Goal: Task Accomplishment & Management: Use online tool/utility

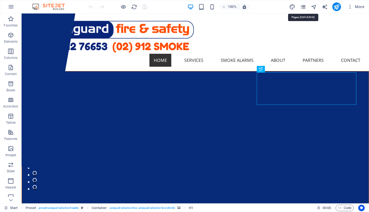
click at [302, 7] on icon "pages" at bounding box center [303, 7] width 6 height 6
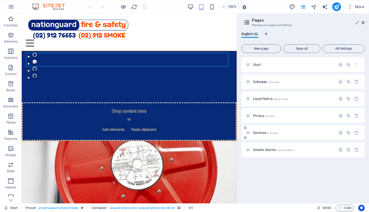
click at [256, 132] on span "Services /services" at bounding box center [265, 132] width 25 height 4
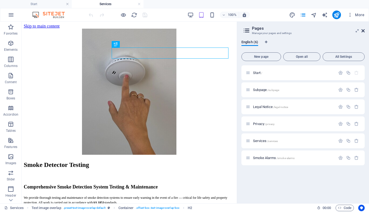
click at [364, 30] on icon at bounding box center [362, 31] width 3 height 4
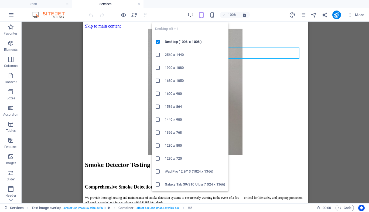
click at [191, 13] on icon "button" at bounding box center [190, 15] width 6 height 6
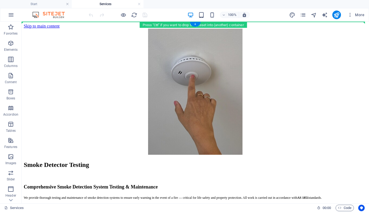
drag, startPoint x: 131, startPoint y: 155, endPoint x: 103, endPoint y: 22, distance: 135.7
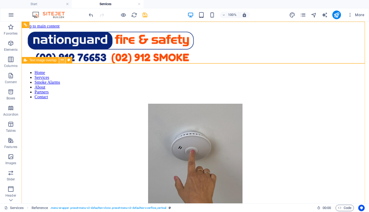
click at [62, 59] on icon at bounding box center [62, 60] width 3 height 6
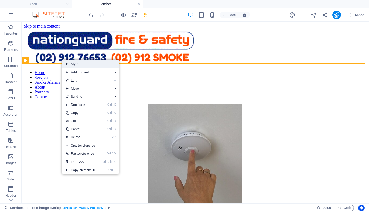
click at [88, 66] on link "Style" at bounding box center [90, 64] width 56 height 8
select select "rem"
select select "px"
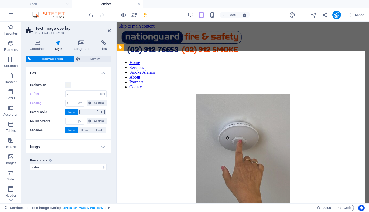
click at [58, 42] on icon at bounding box center [58, 42] width 15 height 5
click at [89, 148] on h4 "Image" at bounding box center [68, 146] width 85 height 13
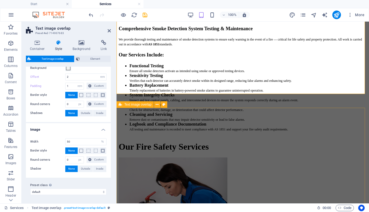
scroll to position [243, 0]
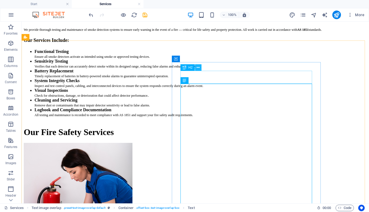
click at [198, 69] on icon at bounding box center [197, 68] width 3 height 6
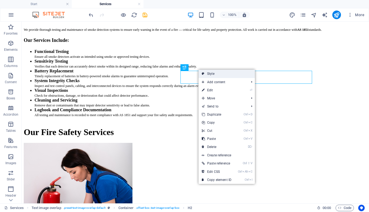
click at [212, 77] on link "Style" at bounding box center [226, 74] width 56 height 8
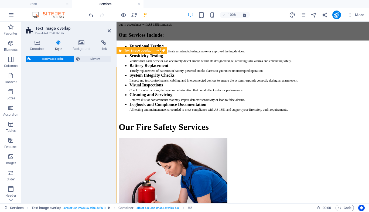
select select "rem"
select select "px"
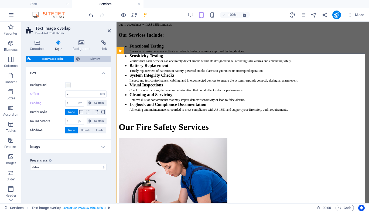
click at [91, 60] on span "Element" at bounding box center [94, 59] width 27 height 6
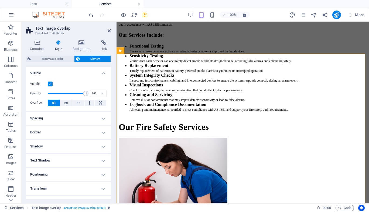
click at [87, 116] on h4 "Spacing" at bounding box center [68, 118] width 85 height 13
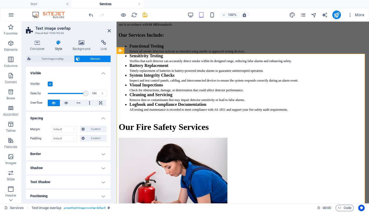
click at [65, 159] on h4 "Border" at bounding box center [68, 153] width 85 height 13
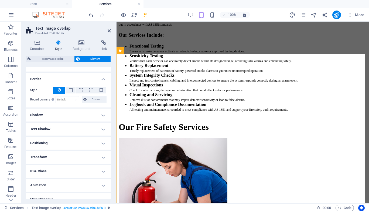
scroll to position [81, 0]
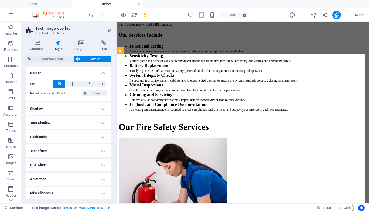
click at [74, 106] on h4 "Shadow" at bounding box center [68, 108] width 85 height 13
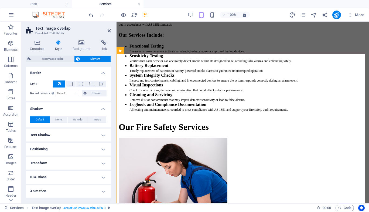
click at [64, 137] on h4 "Text Shadow" at bounding box center [68, 134] width 85 height 13
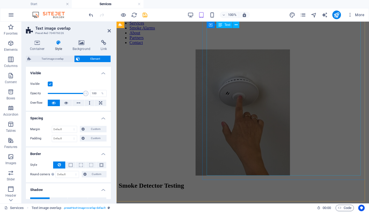
scroll to position [0, 0]
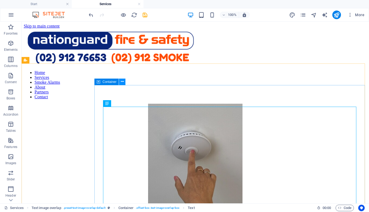
click at [121, 82] on icon at bounding box center [122, 82] width 3 height 6
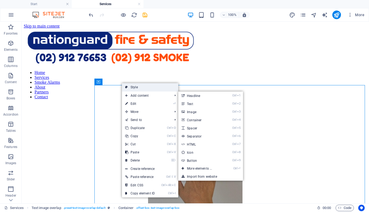
click at [130, 90] on link "Style" at bounding box center [150, 87] width 56 height 8
select select "rem"
select select "px"
select select "%"
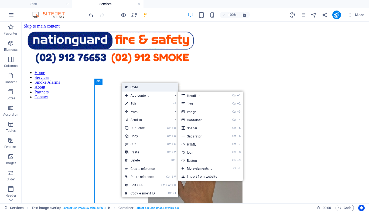
select select "px"
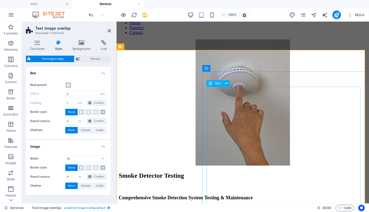
scroll to position [81, 0]
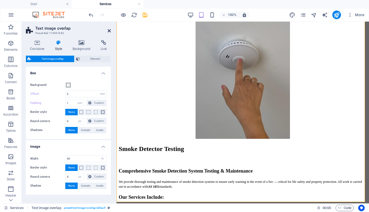
click at [109, 31] on icon at bounding box center [109, 31] width 3 height 4
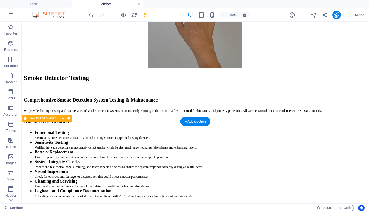
scroll to position [27, 0]
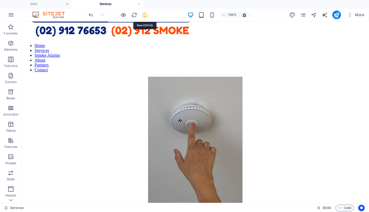
click at [146, 15] on icon "save" at bounding box center [145, 15] width 6 height 6
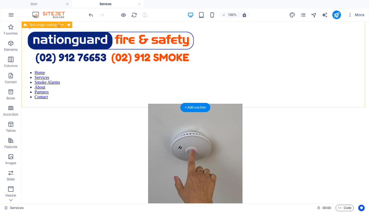
scroll to position [0, 0]
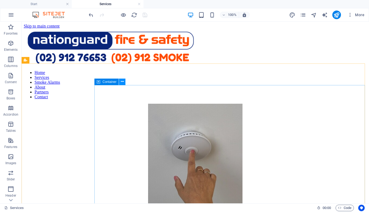
click at [122, 82] on icon at bounding box center [122, 82] width 3 height 6
click at [109, 81] on span "Container" at bounding box center [109, 81] width 14 height 3
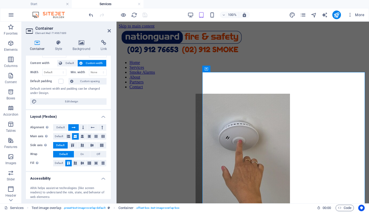
scroll to position [54, 0]
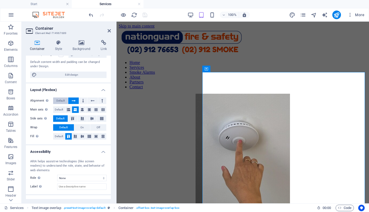
click at [62, 101] on span "Default" at bounding box center [60, 100] width 8 height 6
click at [63, 100] on span "Default" at bounding box center [60, 100] width 8 height 6
click at [59, 112] on span "Default" at bounding box center [59, 109] width 8 height 6
click at [58, 134] on span "Default" at bounding box center [59, 136] width 8 height 6
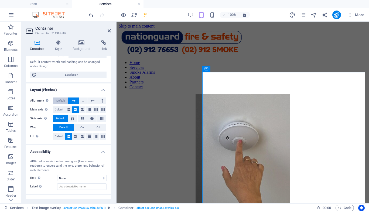
click at [61, 99] on span "Default" at bounding box center [60, 100] width 8 height 6
click at [56, 110] on span "Default" at bounding box center [59, 109] width 8 height 6
click at [59, 135] on span "Default" at bounding box center [59, 136] width 8 height 6
click at [103, 89] on h4 "Layout (Flexbox)" at bounding box center [68, 88] width 85 height 10
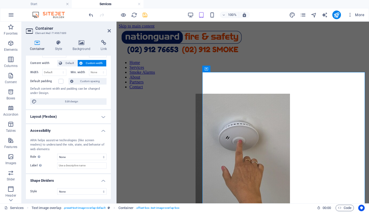
click at [103, 117] on h4 "Layout (Flexbox)" at bounding box center [68, 116] width 85 height 13
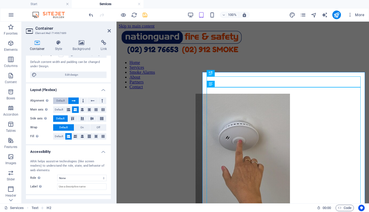
click at [59, 101] on span "Default" at bounding box center [60, 100] width 8 height 6
click at [57, 108] on span "Default" at bounding box center [59, 109] width 8 height 6
click at [58, 135] on span "Default" at bounding box center [59, 136] width 8 height 6
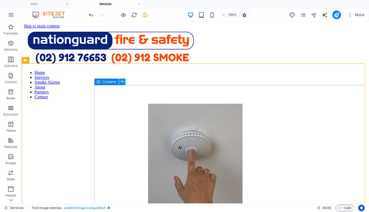
click at [123, 80] on icon at bounding box center [122, 82] width 3 height 6
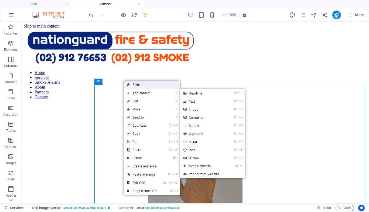
click at [142, 85] on link "Style" at bounding box center [152, 85] width 56 height 8
select select "rem"
select select "px"
select select "%"
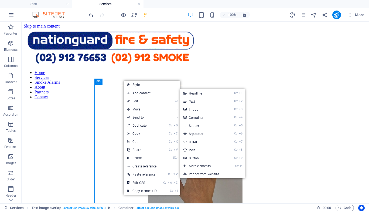
select select "px"
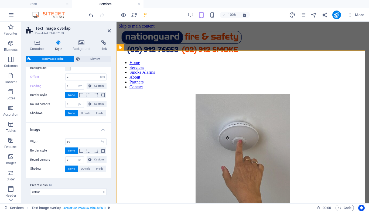
scroll to position [0, 0]
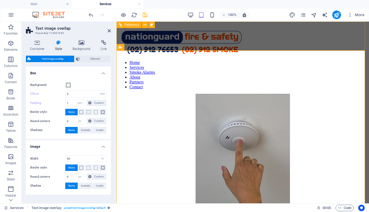
click at [239, 36] on figure at bounding box center [243, 42] width 248 height 27
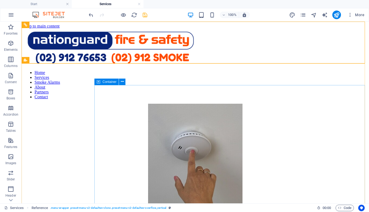
click at [111, 82] on span "Container" at bounding box center [109, 81] width 14 height 3
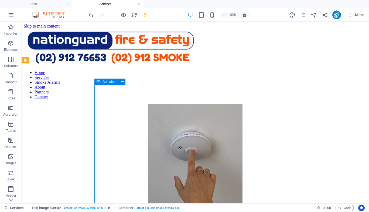
click at [111, 82] on span "Container" at bounding box center [109, 81] width 14 height 3
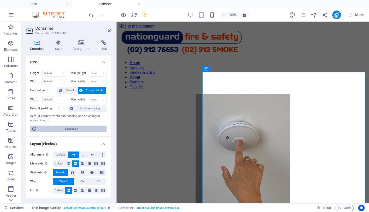
scroll to position [54, 0]
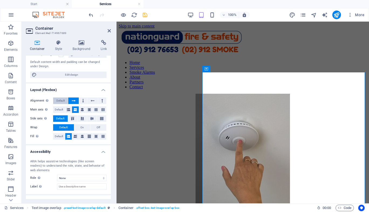
click at [59, 99] on span "Default" at bounding box center [60, 100] width 8 height 6
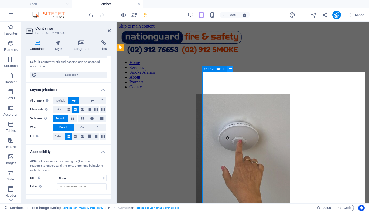
click at [232, 68] on button at bounding box center [230, 68] width 6 height 6
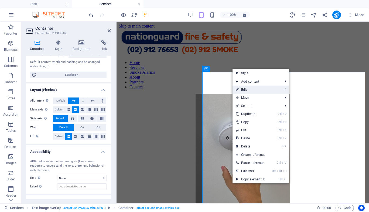
click at [244, 90] on link "⏎ Edit" at bounding box center [250, 89] width 36 height 8
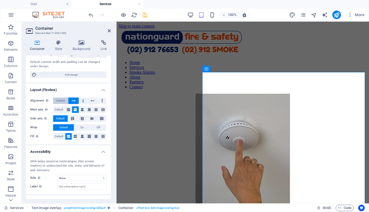
click at [60, 101] on span "Default" at bounding box center [60, 100] width 8 height 6
click at [60, 102] on span "Default" at bounding box center [60, 100] width 8 height 6
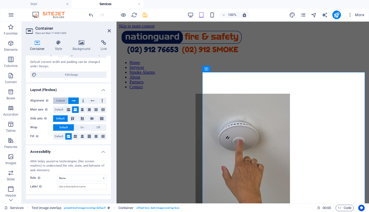
click at [60, 102] on span "Default" at bounding box center [60, 100] width 8 height 6
click at [57, 108] on span "Default" at bounding box center [59, 109] width 8 height 6
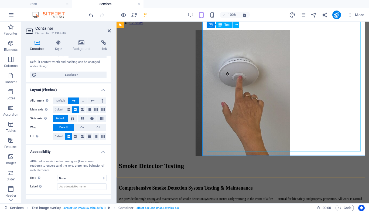
scroll to position [27, 0]
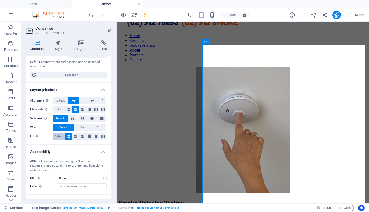
click at [56, 136] on span "Default" at bounding box center [59, 136] width 8 height 6
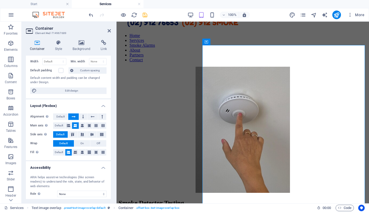
scroll to position [21, 0]
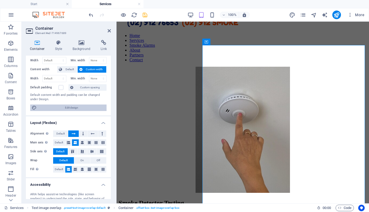
click at [67, 106] on span "Edit design" at bounding box center [71, 107] width 67 height 6
select select "rem"
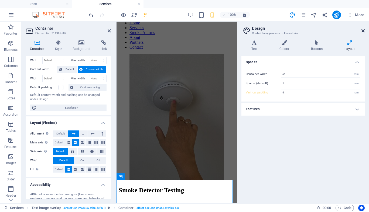
click at [363, 30] on icon at bounding box center [362, 31] width 3 height 4
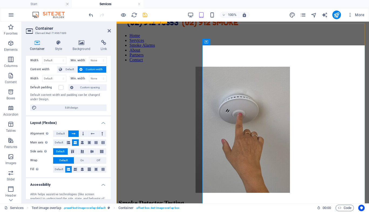
click at [177, 67] on div "Smoke Detector Testing Comprehensive Smoke Detection System Testing & Maintenan…" at bounding box center [243, 199] width 248 height 265
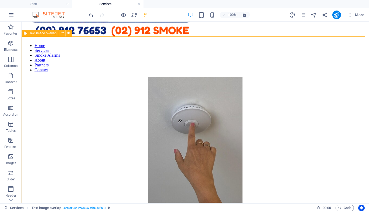
click at [45, 35] on div "Text image overlap" at bounding box center [40, 33] width 37 height 6
select select "rem"
select select "px"
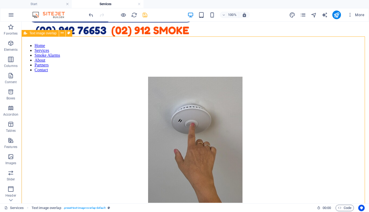
select select "%"
select select "px"
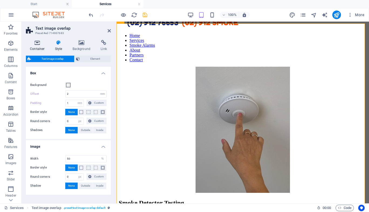
click at [38, 44] on icon at bounding box center [37, 42] width 23 height 5
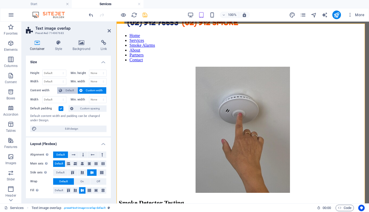
click at [64, 90] on span "Default" at bounding box center [70, 90] width 12 height 6
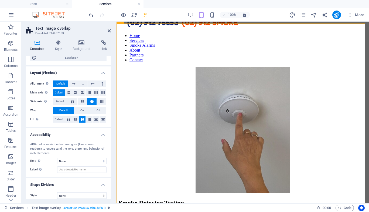
scroll to position [66, 0]
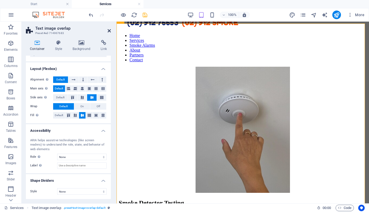
click at [109, 31] on icon at bounding box center [109, 31] width 3 height 4
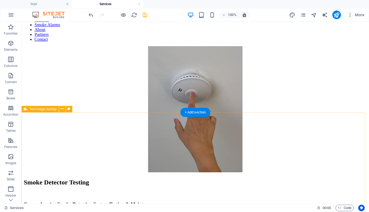
scroll to position [27, 0]
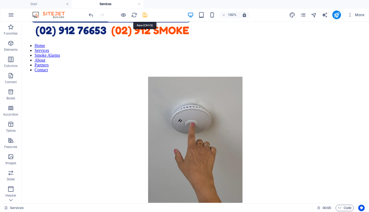
click at [144, 15] on icon "save" at bounding box center [145, 15] width 6 height 6
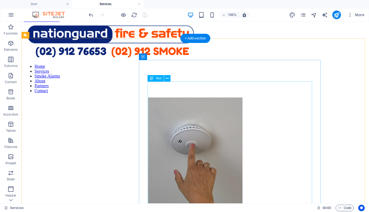
scroll to position [0, 0]
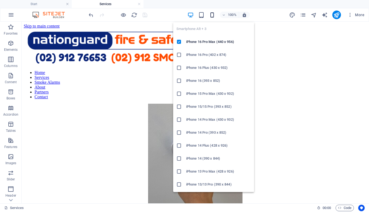
click at [213, 15] on icon "button" at bounding box center [212, 15] width 6 height 6
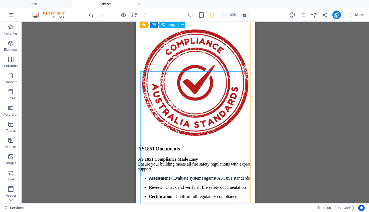
scroll to position [1810, 0]
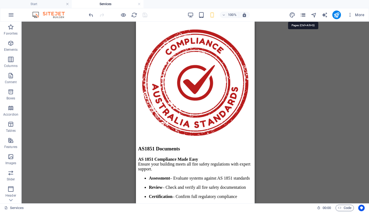
click at [302, 13] on icon "pages" at bounding box center [303, 15] width 6 height 6
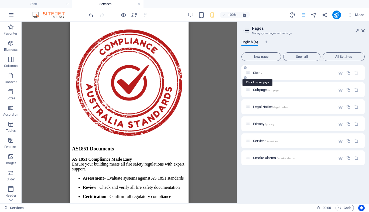
click at [258, 73] on span "Start /" at bounding box center [257, 73] width 9 height 4
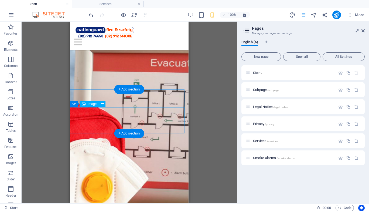
scroll to position [1590, 0]
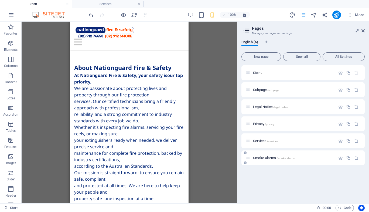
click at [261, 156] on span "Smoke Alarms /smoke-alarms" at bounding box center [274, 158] width 42 height 4
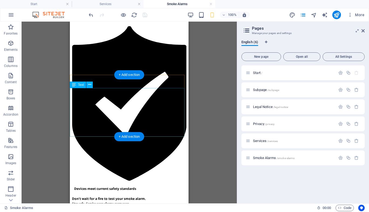
scroll to position [189, 0]
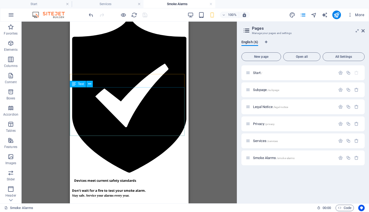
click at [80, 86] on div "Text" at bounding box center [78, 84] width 16 height 6
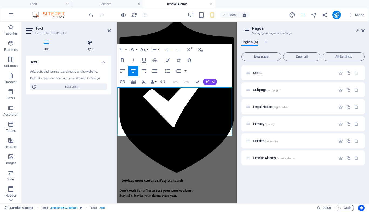
click at [91, 43] on icon at bounding box center [90, 42] width 42 height 5
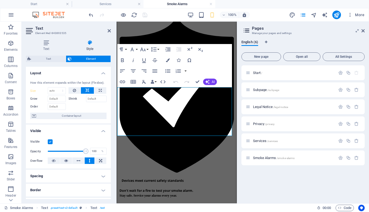
scroll to position [0, 0]
click at [66, 160] on icon at bounding box center [66, 160] width 4 height 6
click at [109, 30] on icon at bounding box center [109, 31] width 3 height 4
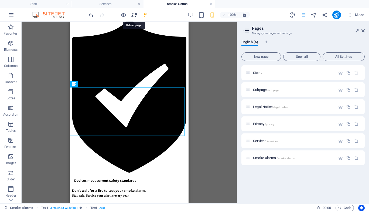
click at [133, 17] on icon "reload" at bounding box center [134, 15] width 6 height 6
click at [82, 85] on span "Text" at bounding box center [81, 83] width 6 height 3
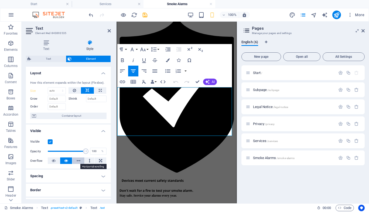
click at [77, 162] on icon at bounding box center [79, 160] width 4 height 6
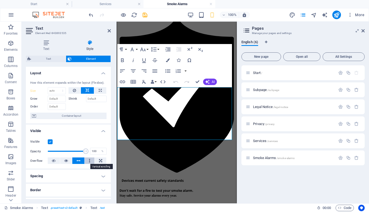
click at [89, 160] on icon at bounding box center [90, 160] width 2 height 6
click at [101, 161] on icon at bounding box center [100, 160] width 3 height 6
drag, startPoint x: 157, startPoint y: 136, endPoint x: 199, endPoint y: 165, distance: 50.5
click at [89, 160] on icon at bounding box center [90, 160] width 2 height 6
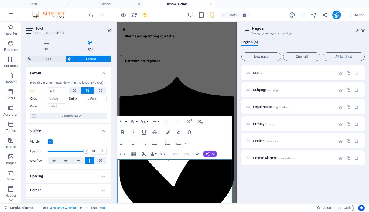
scroll to position [135, 0]
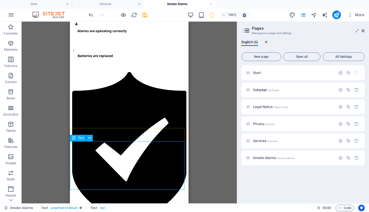
click at [82, 139] on div "Text" at bounding box center [78, 137] width 16 height 6
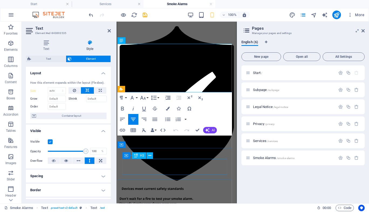
scroll to position [243, 0]
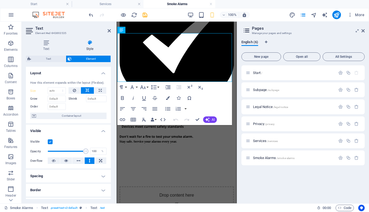
click at [70, 99] on label "Shrink" at bounding box center [77, 98] width 18 height 6
click at [54, 101] on input "Grow" at bounding box center [57, 98] width 18 height 6
click at [61, 97] on input "Grow" at bounding box center [57, 98] width 18 height 6
click at [90, 97] on input "Shrink" at bounding box center [96, 98] width 21 height 6
drag, startPoint x: 181, startPoint y: 142, endPoint x: 219, endPoint y: 139, distance: 38.1
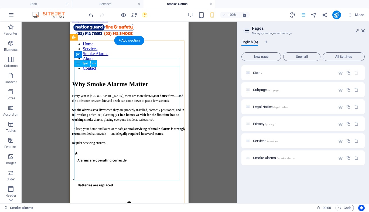
scroll to position [0, 0]
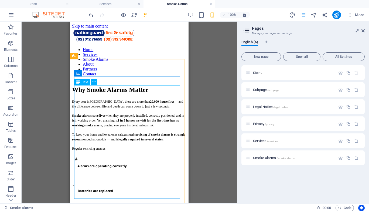
click at [85, 83] on span "Text" at bounding box center [85, 81] width 6 height 3
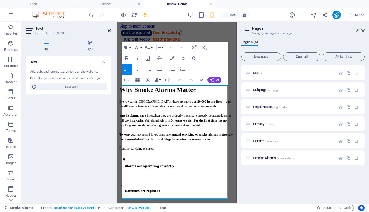
click at [109, 30] on icon at bounding box center [109, 31] width 3 height 4
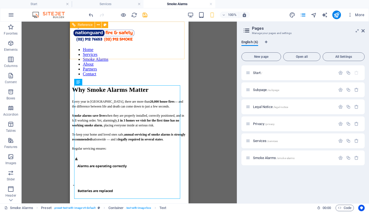
click at [82, 26] on span "Reference" at bounding box center [85, 24] width 15 height 3
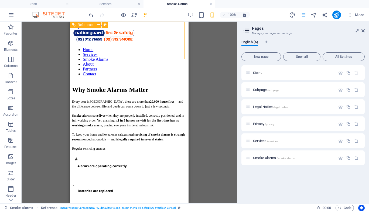
click at [82, 26] on span "Reference" at bounding box center [85, 24] width 15 height 3
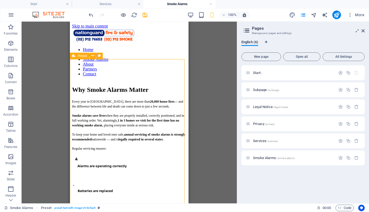
click at [85, 56] on span "Preset" at bounding box center [82, 55] width 9 height 3
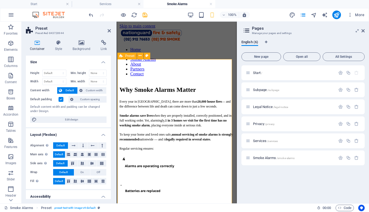
click at [111, 29] on aside "Preset Preset #ed-843728944 Container Style Background Link Size Height Default…" at bounding box center [69, 112] width 95 height 181
click at [109, 30] on icon at bounding box center [109, 31] width 3 height 4
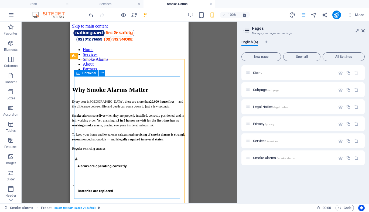
click at [80, 75] on icon at bounding box center [78, 73] width 4 height 6
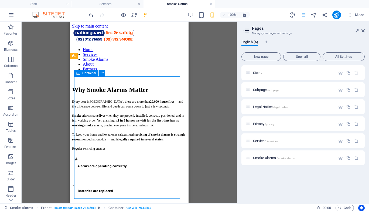
click at [80, 75] on icon at bounding box center [78, 73] width 4 height 6
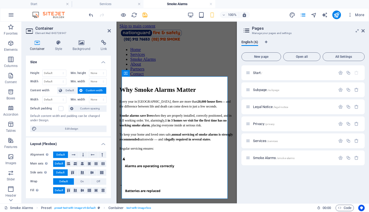
click at [38, 44] on icon at bounding box center [37, 42] width 23 height 5
click at [109, 29] on icon at bounding box center [109, 31] width 3 height 4
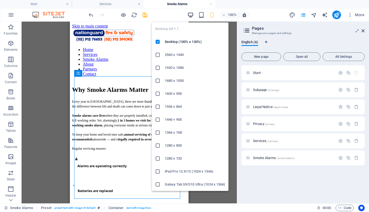
click at [191, 13] on icon "button" at bounding box center [190, 15] width 6 height 6
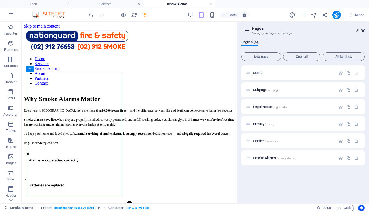
drag, startPoint x: 363, startPoint y: 30, endPoint x: 320, endPoint y: 30, distance: 42.9
click at [363, 30] on icon at bounding box center [362, 31] width 3 height 4
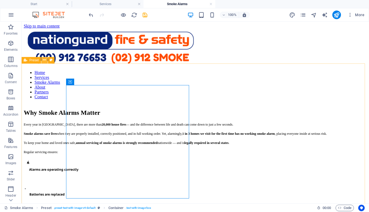
click at [43, 61] on icon at bounding box center [44, 60] width 3 height 6
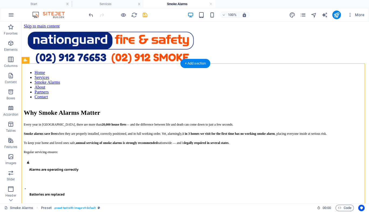
scroll to position [108, 0]
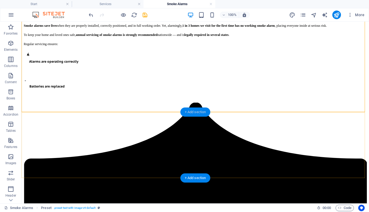
drag, startPoint x: 200, startPoint y: 113, endPoint x: 36, endPoint y: 131, distance: 164.8
click at [200, 113] on div "+ Add section" at bounding box center [195, 111] width 30 height 9
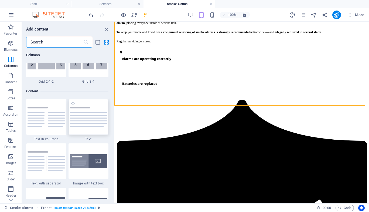
scroll to position [916, 0]
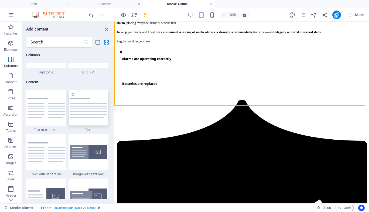
click at [91, 111] on img at bounding box center [88, 108] width 37 height 20
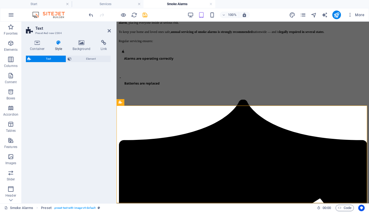
select select "preset-text-v2-default"
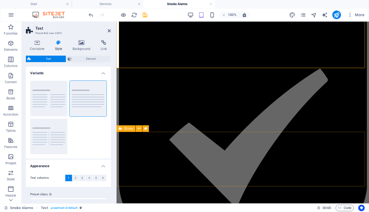
scroll to position [240, 0]
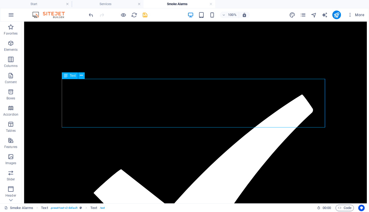
scroll to position [251, 0]
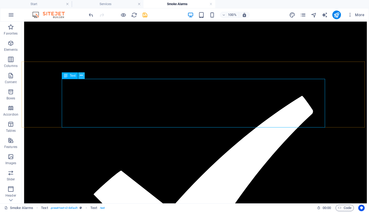
click at [81, 74] on icon at bounding box center [81, 76] width 3 height 6
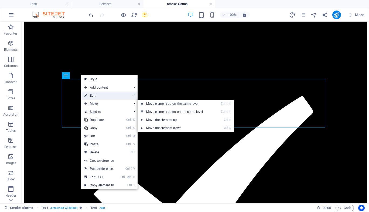
click at [102, 97] on link "⏎ Edit" at bounding box center [99, 95] width 36 height 8
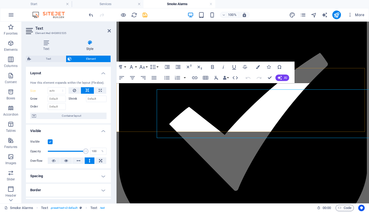
scroll to position [240, 0]
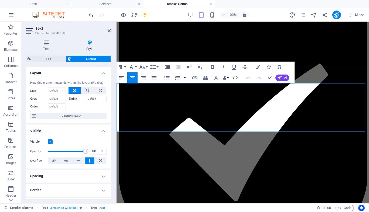
drag, startPoint x: 118, startPoint y: 87, endPoint x: 308, endPoint y: 125, distance: 194.4
copy div "Smoke alarms are essential for keeping your home and family safe. Over time, th…"
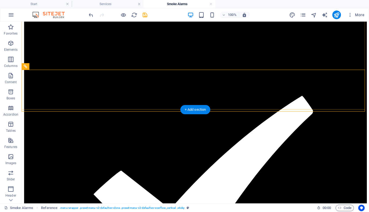
scroll to position [170, 0]
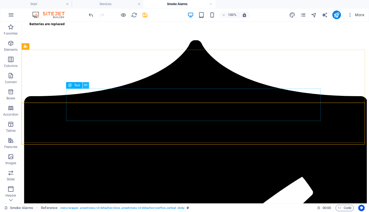
click at [88, 85] on button at bounding box center [85, 85] width 6 height 6
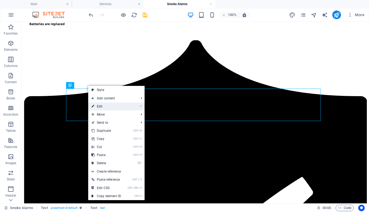
click at [97, 104] on link "⏎ Edit" at bounding box center [106, 106] width 36 height 8
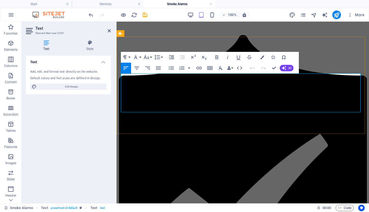
scroll to position [175, 0]
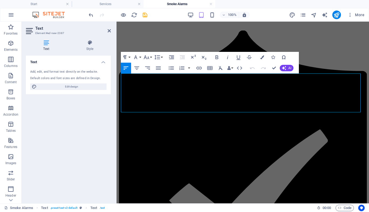
drag, startPoint x: 247, startPoint y: 110, endPoint x: 94, endPoint y: 78, distance: 156.4
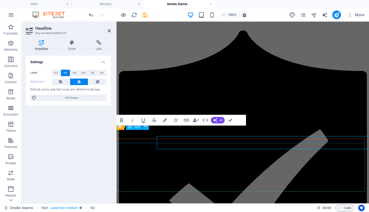
scroll to position [179, 0]
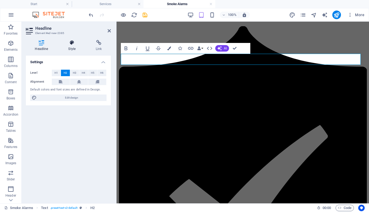
click at [72, 43] on icon at bounding box center [71, 42] width 25 height 5
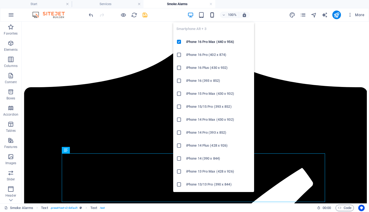
click at [212, 14] on icon "button" at bounding box center [212, 15] width 6 height 6
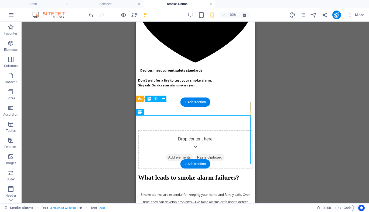
scroll to position [294, 0]
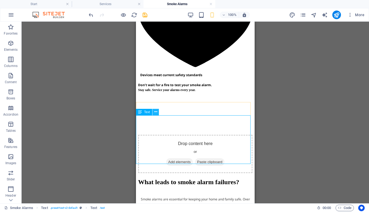
click at [155, 113] on icon at bounding box center [155, 112] width 3 height 6
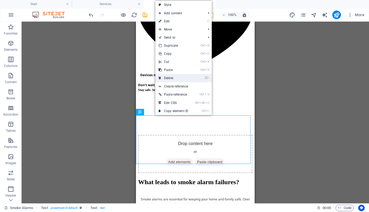
click at [175, 77] on link "⌦ Delete" at bounding box center [173, 78] width 36 height 8
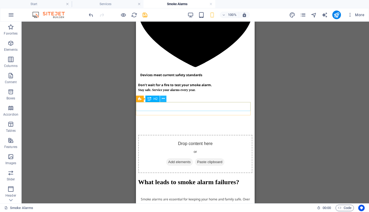
click at [164, 99] on icon at bounding box center [163, 99] width 3 height 6
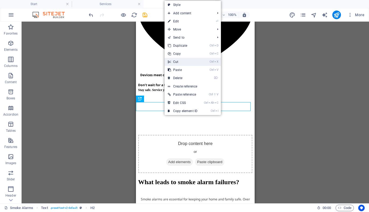
click at [177, 63] on link "Ctrl X Cut" at bounding box center [182, 62] width 36 height 8
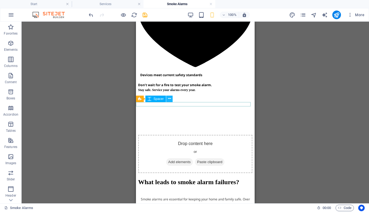
click at [169, 98] on icon at bounding box center [169, 99] width 3 height 6
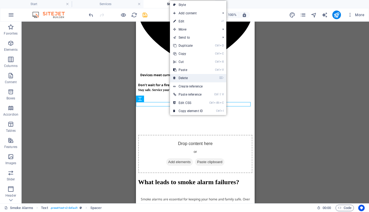
click at [182, 78] on link "⌦ Delete" at bounding box center [188, 78] width 36 height 8
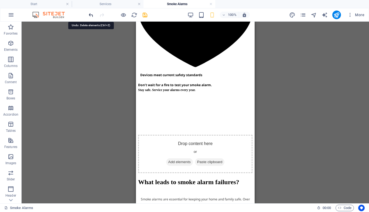
click at [92, 15] on icon "undo" at bounding box center [91, 15] width 6 height 6
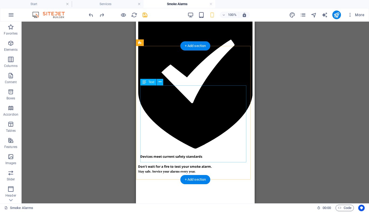
scroll to position [186, 0]
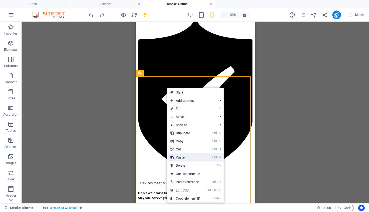
click at [182, 156] on link "Ctrl V Paste" at bounding box center [185, 157] width 36 height 8
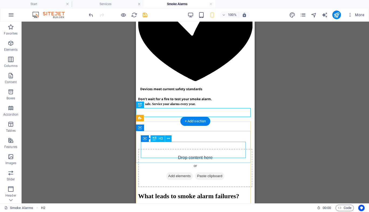
scroll to position [288, 0]
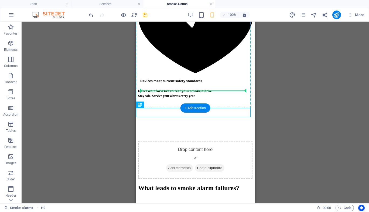
drag, startPoint x: 171, startPoint y: 111, endPoint x: 173, endPoint y: 59, distance: 52.0
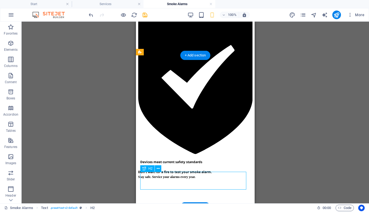
scroll to position [209, 0]
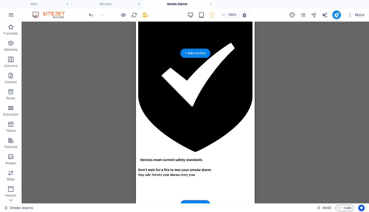
drag, startPoint x: 187, startPoint y: 186, endPoint x: 187, endPoint y: 95, distance: 90.8
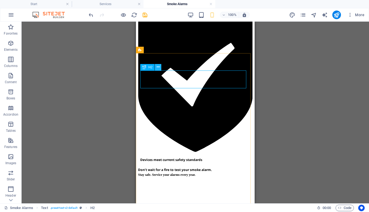
click at [159, 68] on icon at bounding box center [158, 67] width 3 height 6
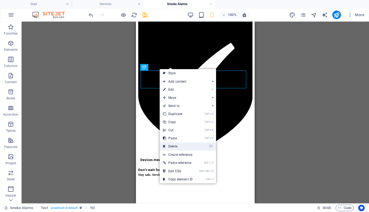
drag, startPoint x: 170, startPoint y: 146, endPoint x: 116, endPoint y: 108, distance: 66.2
click at [170, 146] on link "⌦ Delete" at bounding box center [178, 146] width 36 height 8
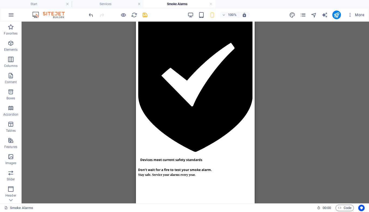
click at [283, 101] on div "Container H2 Preset Container Text Placeholder Container Text H2 Text Text Spac…" at bounding box center [195, 112] width 347 height 181
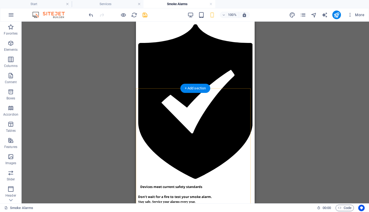
scroll to position [156, 0]
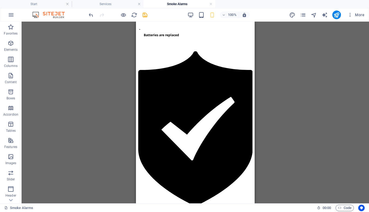
click at [263, 106] on div "Container H2 Preset Container Text Placeholder Container Text H2 Text Text Spac…" at bounding box center [195, 112] width 347 height 181
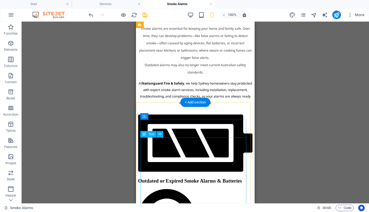
scroll to position [431, 0]
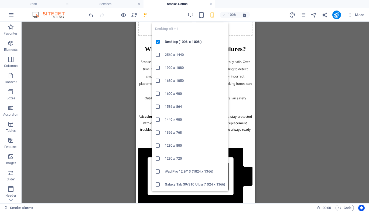
click at [192, 15] on icon "button" at bounding box center [190, 15] width 6 height 6
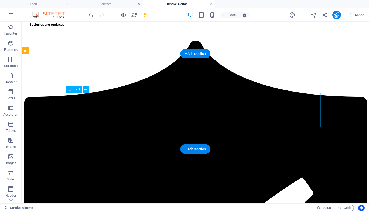
scroll to position [166, 0]
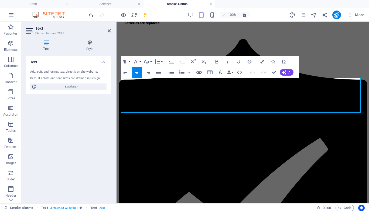
scroll to position [170, 0]
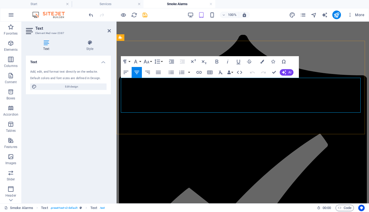
drag, startPoint x: 122, startPoint y: 81, endPoint x: 348, endPoint y: 110, distance: 227.7
click at [127, 73] on icon "button" at bounding box center [126, 72] width 6 height 6
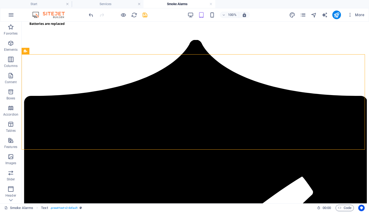
scroll to position [168, 0]
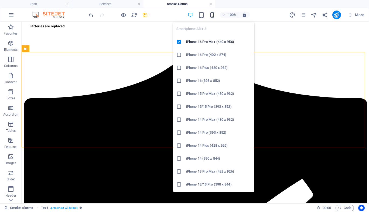
click at [211, 14] on icon "button" at bounding box center [212, 15] width 6 height 6
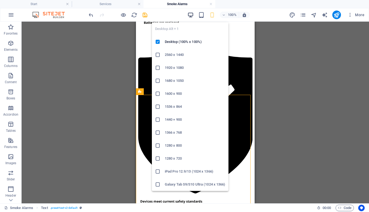
click at [190, 15] on icon "button" at bounding box center [190, 15] width 6 height 6
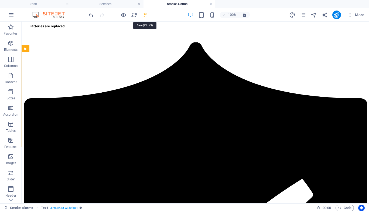
click at [145, 14] on icon "save" at bounding box center [145, 15] width 6 height 6
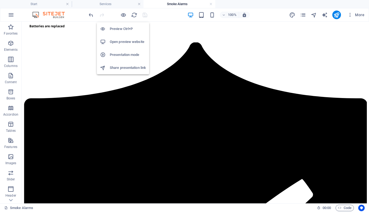
click at [120, 28] on h6 "Preview Ctrl+P" at bounding box center [128, 29] width 36 height 6
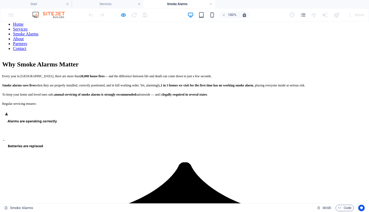
scroll to position [0, 0]
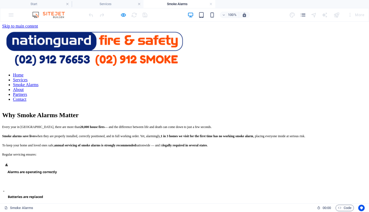
click at [27, 77] on link "Services" at bounding box center [20, 79] width 15 height 5
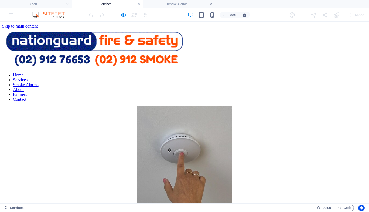
click at [23, 73] on link "Home" at bounding box center [18, 75] width 11 height 5
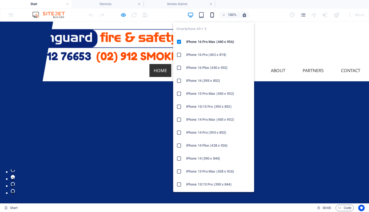
click at [212, 13] on icon "button" at bounding box center [212, 15] width 6 height 6
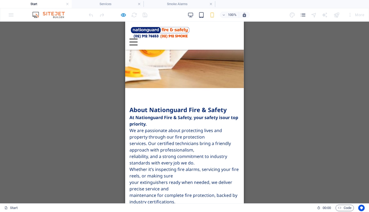
scroll to position [1675, 0]
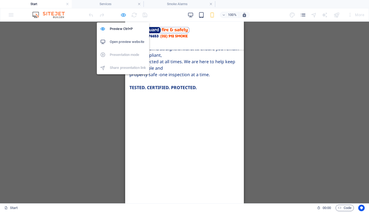
click at [125, 15] on icon "button" at bounding box center [123, 15] width 6 height 6
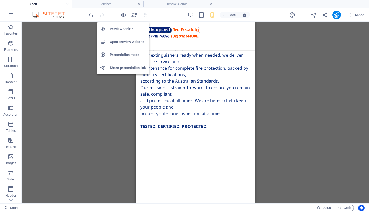
click at [118, 29] on h6 "Preview Ctrl+P" at bounding box center [128, 29] width 36 height 6
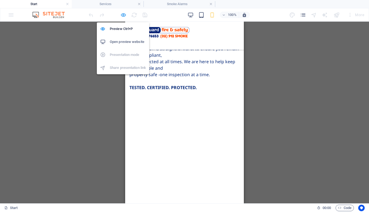
click at [123, 14] on icon "button" at bounding box center [123, 15] width 6 height 6
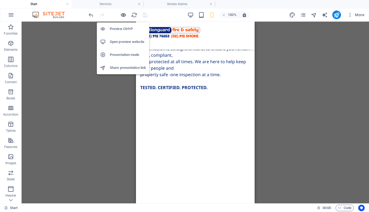
click at [123, 14] on icon "button" at bounding box center [123, 15] width 6 height 6
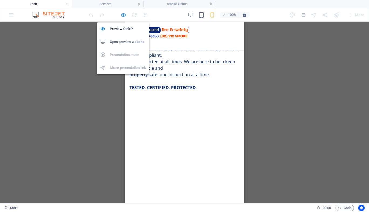
click at [123, 14] on icon "button" at bounding box center [123, 15] width 6 height 6
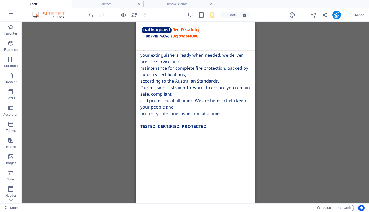
click at [363, 65] on div "Drag here to replace the existing content. Press “Ctrl” if you want to create a…" at bounding box center [195, 112] width 347 height 181
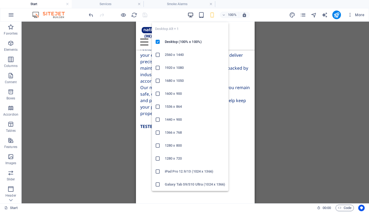
click at [191, 16] on icon "button" at bounding box center [190, 15] width 6 height 6
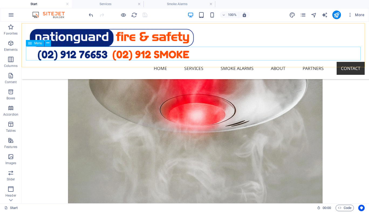
scroll to position [803, 0]
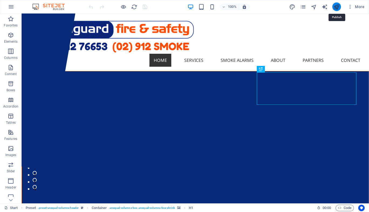
click at [336, 6] on icon "publish" at bounding box center [336, 7] width 6 height 6
